Goal: Transaction & Acquisition: Purchase product/service

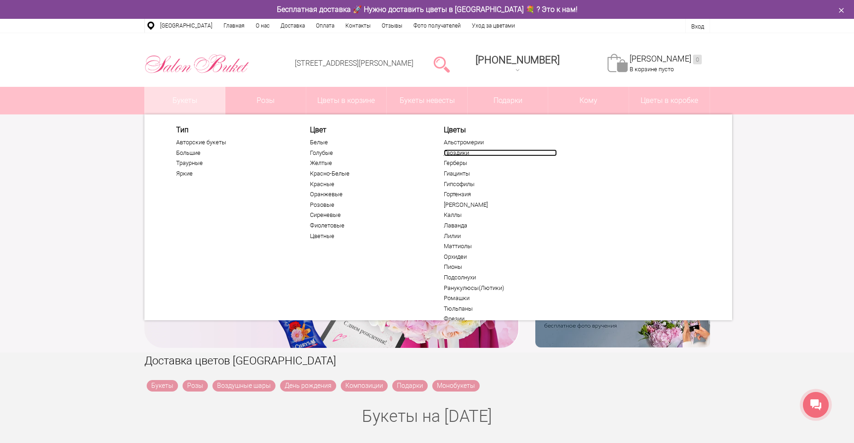
click at [446, 153] on link "Гвоздики" at bounding box center [500, 152] width 113 height 7
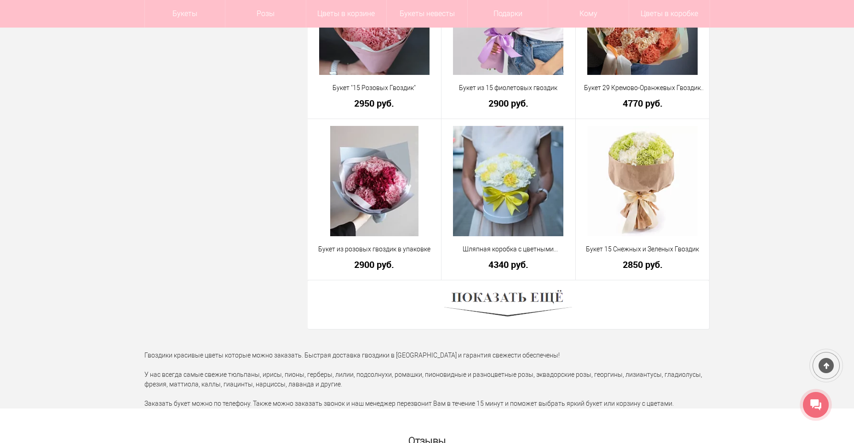
scroll to position [2484, 0]
